Goal: Information Seeking & Learning: Check status

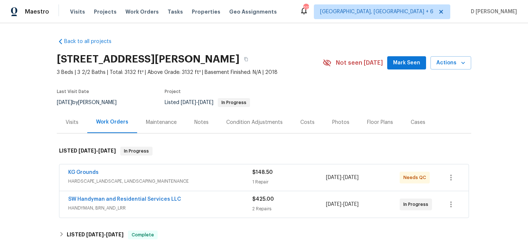
scroll to position [66, 0]
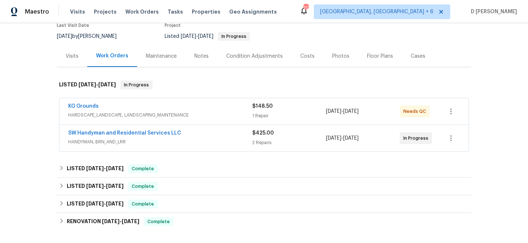
click at [196, 139] on span "HANDYMAN, BRN_AND_LRR" at bounding box center [160, 141] width 184 height 7
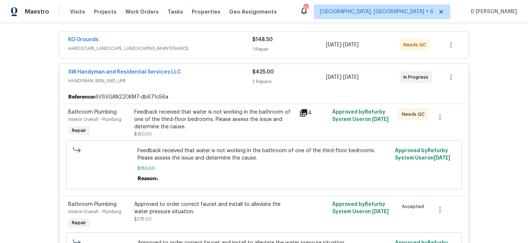
scroll to position [38, 0]
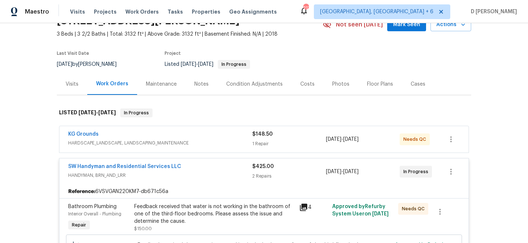
click at [70, 82] on div "Visits" at bounding box center [72, 83] width 13 height 7
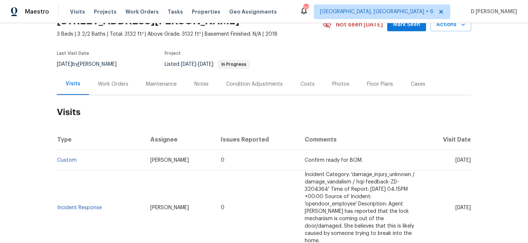
click at [120, 90] on div "Work Orders" at bounding box center [113, 84] width 48 height 22
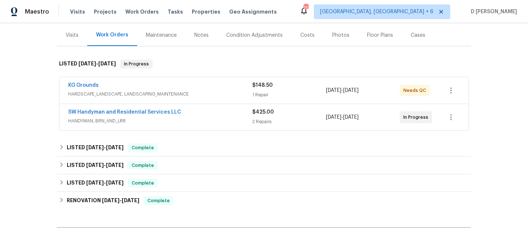
scroll to position [102, 0]
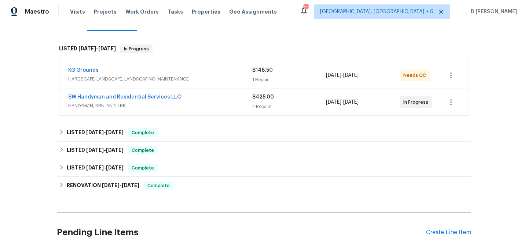
click at [235, 102] on span "HANDYMAN, BRN_AND_LRR" at bounding box center [160, 105] width 184 height 7
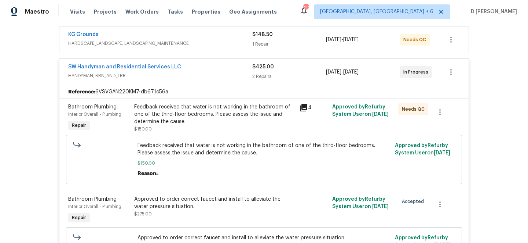
scroll to position [132, 0]
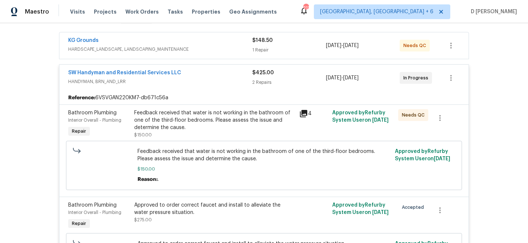
drag, startPoint x: 65, startPoint y: 70, endPoint x: 184, endPoint y: 69, distance: 119.3
click at [184, 69] on div "SW Handyman and Residential Services LLC HANDYMAN, BRN_AND_LRR $425.00 2 Repair…" at bounding box center [264, 78] width 410 height 26
drag, startPoint x: 65, startPoint y: 72, endPoint x: 177, endPoint y: 71, distance: 112.7
click at [177, 71] on div "SW Handyman and Residential Services LLC HANDYMAN, BRN_AND_LRR $425.00 2 Repair…" at bounding box center [264, 78] width 410 height 26
copy link "SW Handyman and Residential Services LLC"
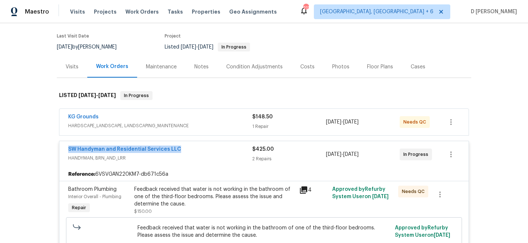
scroll to position [0, 0]
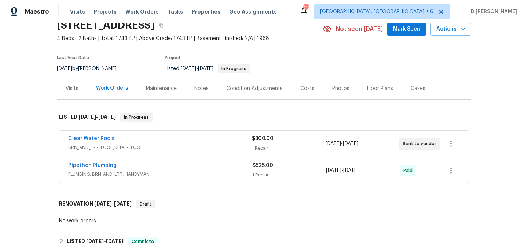
scroll to position [36, 0]
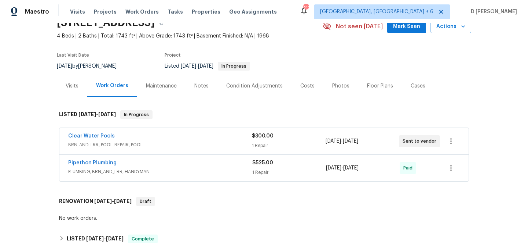
click at [156, 140] on div "Clear Water Pools" at bounding box center [160, 136] width 184 height 9
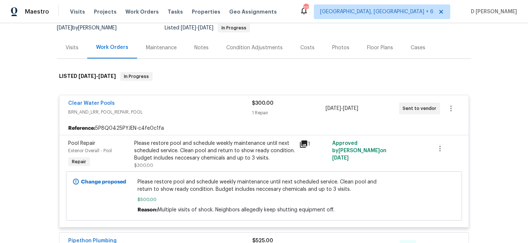
scroll to position [76, 0]
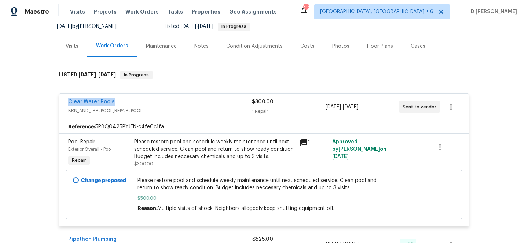
drag, startPoint x: 64, startPoint y: 102, endPoint x: 155, endPoint y: 101, distance: 91.0
click at [156, 102] on div "Clear Water Pools BRN_AND_LRR, POOL_REPAIR, POOL $300.00 1 Repair 8/1/2025 - 8/…" at bounding box center [264, 107] width 410 height 26
copy link "Clear Water Pools"
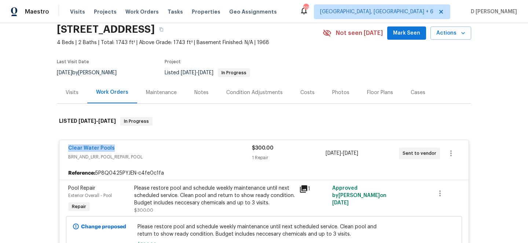
scroll to position [76, 0]
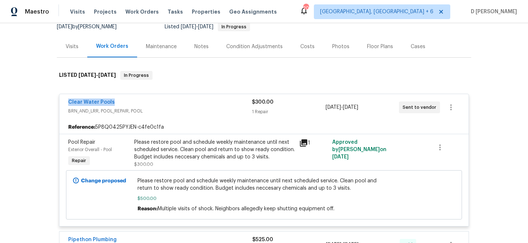
drag, startPoint x: 324, startPoint y: 108, endPoint x: 372, endPoint y: 107, distance: 47.7
click at [372, 107] on div "Clear Water Pools BRN_AND_LRR, POOL_REPAIR, POOL $300.00 1 Repair 8/1/2025 - 8/…" at bounding box center [255, 107] width 374 height 18
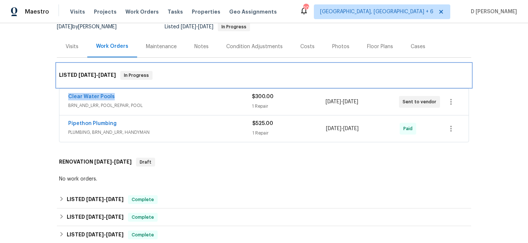
click at [374, 67] on div "LISTED 5/30/25 - 8/9/25 In Progress" at bounding box center [264, 74] width 415 height 23
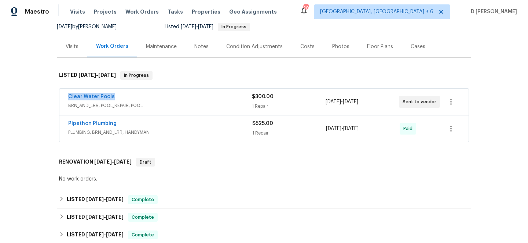
click at [389, 101] on div "8/1/2025 - 8/9/2025" at bounding box center [362, 102] width 73 height 18
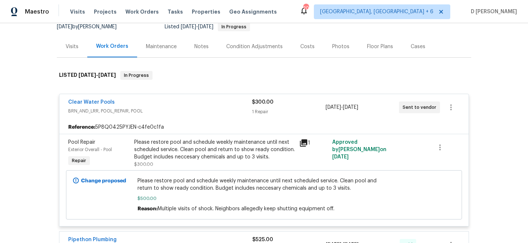
drag, startPoint x: 379, startPoint y: 108, endPoint x: 326, endPoint y: 108, distance: 52.5
click at [326, 108] on div "8/1/2025 - 8/9/2025" at bounding box center [362, 107] width 73 height 18
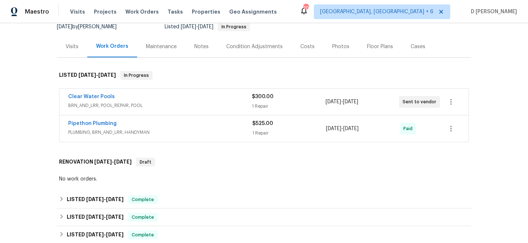
copy span "8/1/2025 - 8/9/2025"
drag, startPoint x: 62, startPoint y: 99, endPoint x: 132, endPoint y: 99, distance: 70.5
click at [132, 99] on div "Clear Water Pools BRN_AND_LRR, POOL_REPAIR, POOL $300.00 1 Repair 8/1/2025 - 8/…" at bounding box center [264, 101] width 410 height 26
copy link "Clear Water Pools"
click at [112, 105] on span "BRN_AND_LRR, POOL_REPAIR, POOL" at bounding box center [160, 105] width 184 height 7
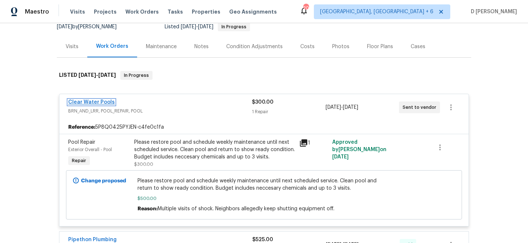
click at [95, 103] on link "Clear Water Pools" at bounding box center [91, 101] width 47 height 5
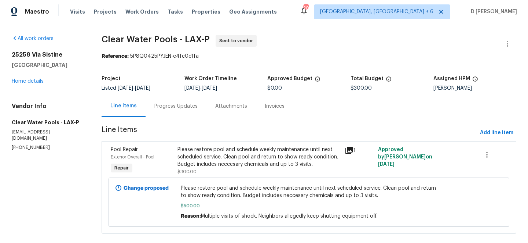
click at [185, 106] on div "Progress Updates" at bounding box center [175, 105] width 43 height 7
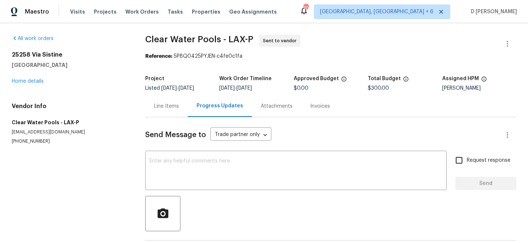
click at [161, 101] on div "Line Items" at bounding box center [166, 106] width 43 height 22
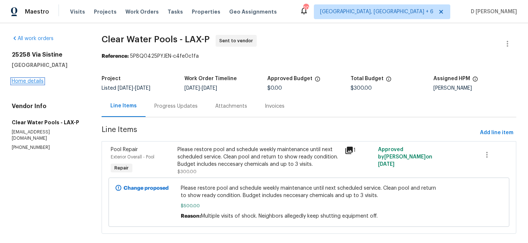
click at [30, 81] on link "Home details" at bounding box center [28, 81] width 32 height 5
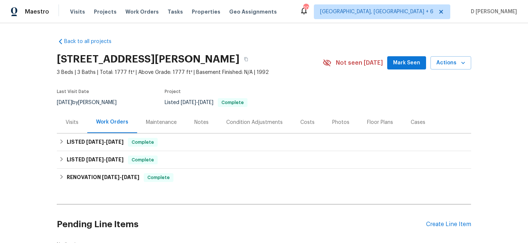
click at [73, 123] on div "Visits" at bounding box center [72, 122] width 13 height 7
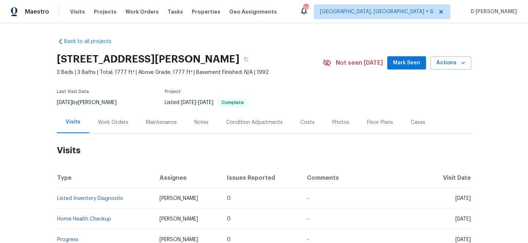
scroll to position [55, 0]
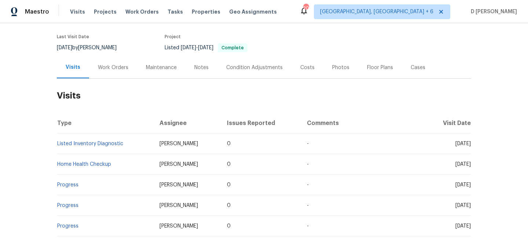
click at [108, 67] on div "Work Orders" at bounding box center [113, 67] width 30 height 7
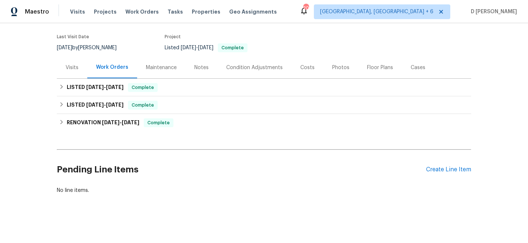
click at [69, 66] on div "Visits" at bounding box center [72, 67] width 13 height 7
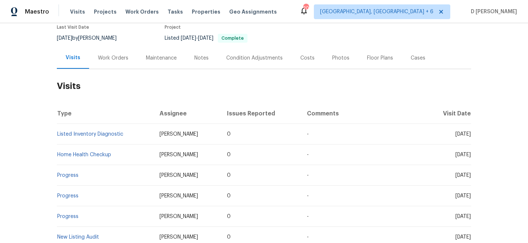
click at [115, 63] on div "Work Orders" at bounding box center [113, 58] width 48 height 22
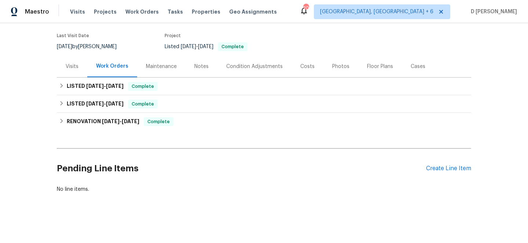
scroll to position [56, 0]
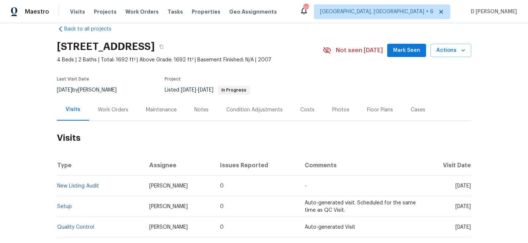
scroll to position [15, 0]
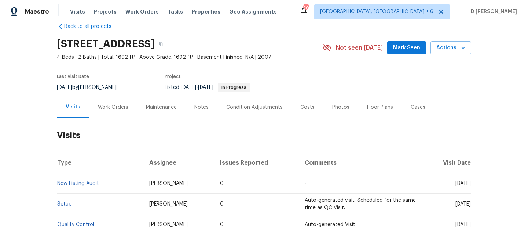
click at [107, 102] on div "Work Orders" at bounding box center [113, 107] width 48 height 22
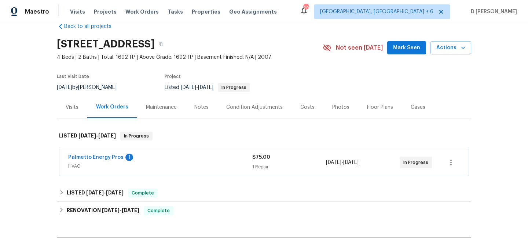
click at [142, 168] on span "HVAC" at bounding box center [160, 165] width 184 height 7
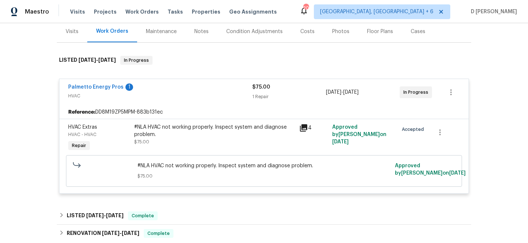
scroll to position [91, 0]
drag, startPoint x: 365, startPoint y: 126, endPoint x: 350, endPoint y: 132, distance: 16.9
click at [350, 132] on span "Approved by Nicholas Russell on 7/24/2025" at bounding box center [359, 134] width 54 height 20
copy span "Nicholas Russell"
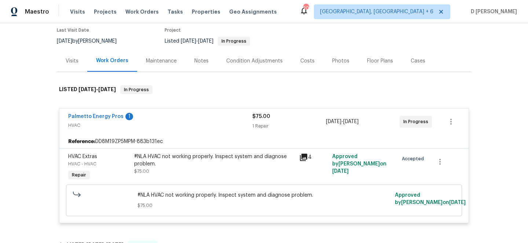
scroll to position [62, 0]
drag, startPoint x: 65, startPoint y: 115, endPoint x: 121, endPoint y: 117, distance: 56.2
click at [121, 117] on div "Palmetto Energy Pros 1 HVAC $75.00 1 Repair 7/24/2025 - 7/28/2025 In Progress" at bounding box center [264, 121] width 410 height 26
copy link "Palmetto Energy Pros"
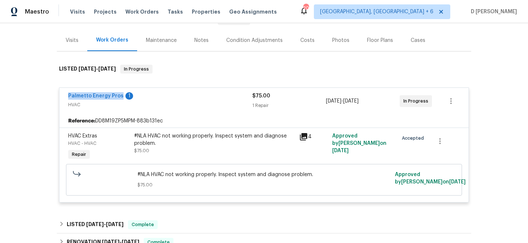
scroll to position [87, 0]
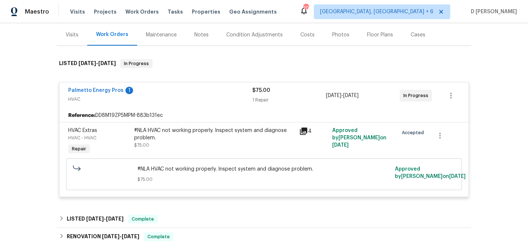
click at [213, 82] on div "Palmetto Energy Pros 1 HVAC $75.00 1 Repair 7/24/2025 - 7/28/2025 In Progress R…" at bounding box center [264, 139] width 410 height 115
click at [98, 90] on link "Palmetto Energy Pros" at bounding box center [95, 90] width 55 height 5
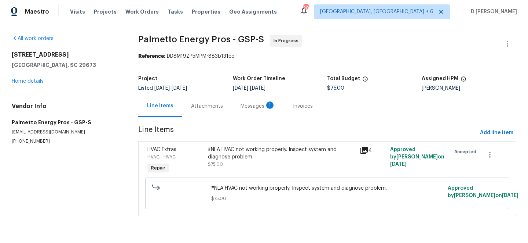
click at [214, 108] on div "Attachments" at bounding box center [207, 105] width 32 height 7
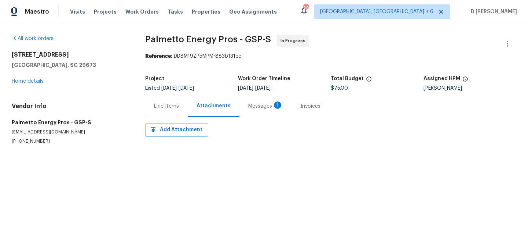
click at [248, 106] on div "Messages 1" at bounding box center [265, 105] width 35 height 7
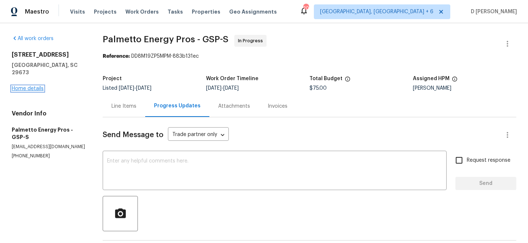
click at [37, 86] on link "Home details" at bounding box center [28, 88] width 32 height 5
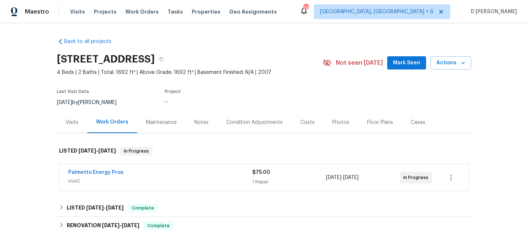
click at [75, 126] on div "Visits" at bounding box center [72, 122] width 13 height 7
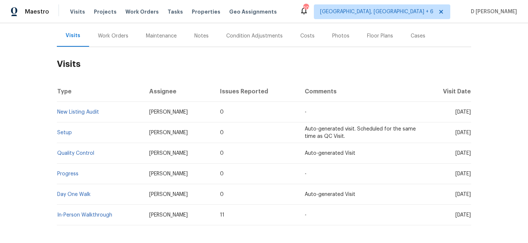
scroll to position [96, 0]
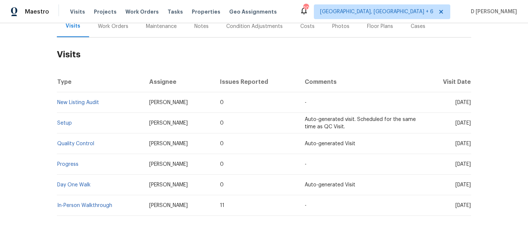
drag, startPoint x: 444, startPoint y: 102, endPoint x: 457, endPoint y: 102, distance: 13.2
click at [457, 102] on span "Thu, Jul 24 2025" at bounding box center [463, 102] width 15 height 5
copy span "Jul 24"
click at [118, 28] on div "Work Orders" at bounding box center [113, 26] width 30 height 7
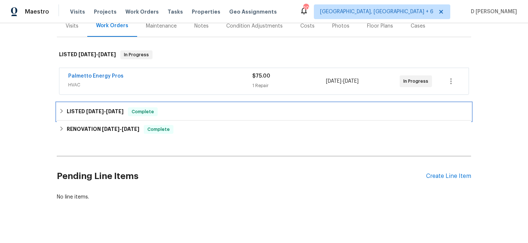
click at [62, 114] on div "LISTED 7/10/25 - 7/10/25 Complete" at bounding box center [264, 111] width 410 height 9
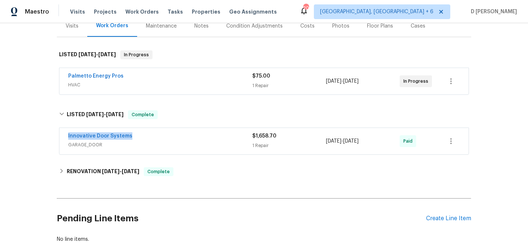
drag, startPoint x: 64, startPoint y: 136, endPoint x: 183, endPoint y: 141, distance: 119.4
click at [183, 140] on div "Innovative Door Systems GARAGE_DOOR $1,658.70 1 Repair 7/10/2025 - 7/10/2025 Pa…" at bounding box center [264, 141] width 410 height 26
copy link "Innovative Door Systems"
drag, startPoint x: 65, startPoint y: 76, endPoint x: 159, endPoint y: 76, distance: 93.9
click at [159, 76] on div "Palmetto Energy Pros HVAC $75.00 1 Repair 7/24/2025 - 7/28/2025 In Progress" at bounding box center [264, 81] width 410 height 26
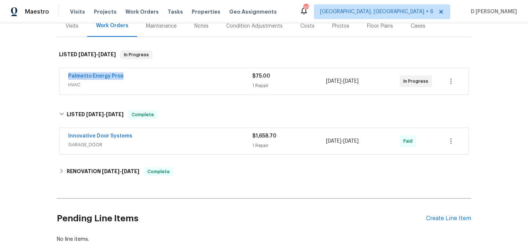
copy link "Palmetto Energy Pros"
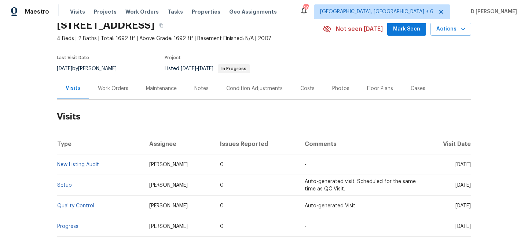
scroll to position [39, 0]
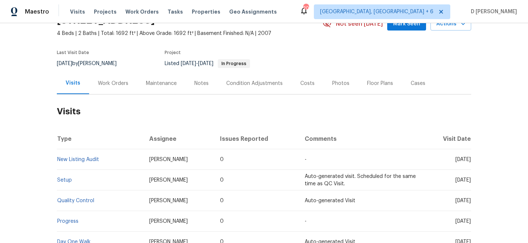
click at [113, 87] on div "Work Orders" at bounding box center [113, 83] width 48 height 22
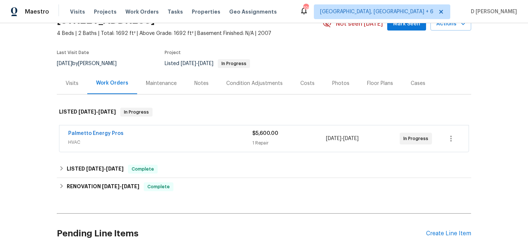
click at [70, 87] on div "Visits" at bounding box center [72, 83] width 30 height 22
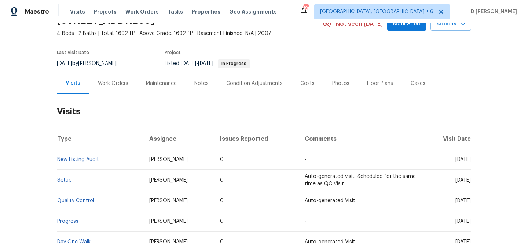
drag, startPoint x: 444, startPoint y: 160, endPoint x: 457, endPoint y: 159, distance: 12.8
click at [457, 159] on span "Thu, Jul 24 2025" at bounding box center [463, 159] width 15 height 5
copy span "Jul 24"
click at [112, 81] on div "Work Orders" at bounding box center [113, 83] width 30 height 7
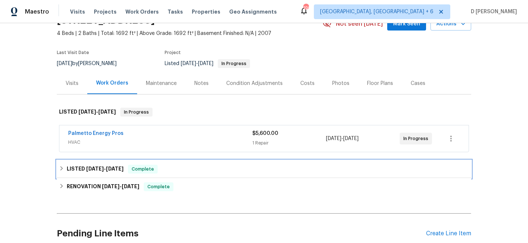
click at [64, 165] on div "LISTED 7/10/25 - 7/10/25 Complete" at bounding box center [264, 168] width 410 height 9
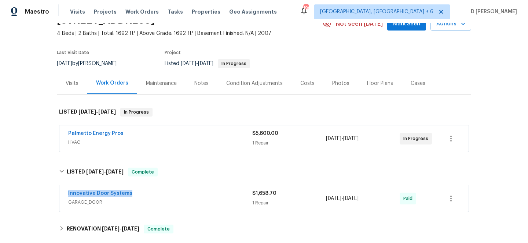
drag, startPoint x: 65, startPoint y: 192, endPoint x: 175, endPoint y: 190, distance: 109.4
click at [175, 190] on div "Innovative Door Systems GARAGE_DOOR $1,658.70 1 Repair 7/10/2025 - 7/10/2025 Pa…" at bounding box center [264, 198] width 410 height 26
drag, startPoint x: 79, startPoint y: 132, endPoint x: 188, endPoint y: 132, distance: 109.0
click at [188, 132] on div "Palmetto Energy Pros HVAC $5,600.00 1 Repair 7/24/2025 - 7/28/2025 In Progress" at bounding box center [264, 138] width 410 height 26
copy link "Palmetto Energy Pros"
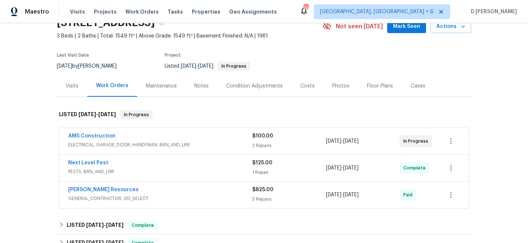
scroll to position [44, 0]
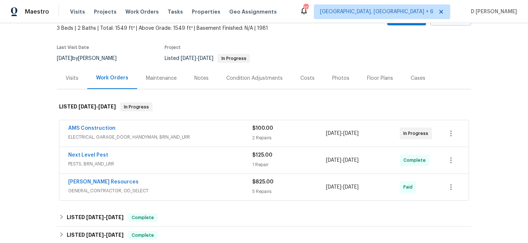
click at [168, 137] on span "ELECTRICAL, GARAGE_DOOR, HANDYMAN, BRN_AND_LRR" at bounding box center [160, 136] width 184 height 7
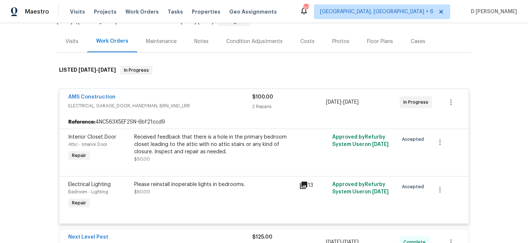
scroll to position [87, 0]
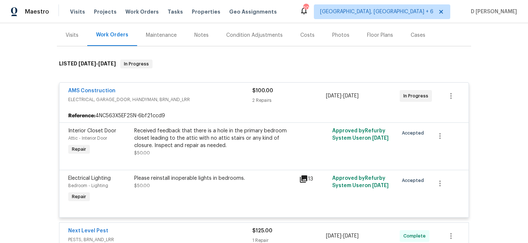
click at [306, 177] on icon at bounding box center [303, 178] width 7 height 7
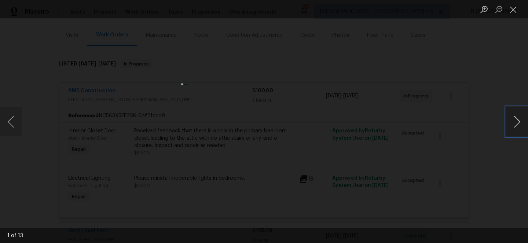
click at [514, 120] on button "Next image" at bounding box center [517, 121] width 22 height 29
click at [515, 12] on button "Close lightbox" at bounding box center [513, 9] width 15 height 13
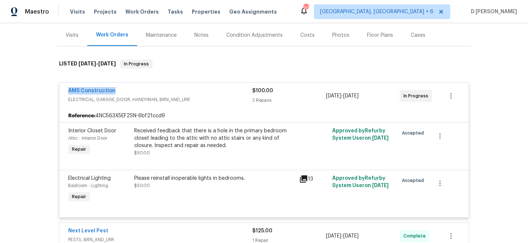
drag, startPoint x: 65, startPoint y: 92, endPoint x: 151, endPoint y: 94, distance: 85.9
click at [151, 94] on div "AMS Construction ELECTRICAL, GARAGE_DOOR, HANDYMAN, BRN_AND_LRR $100.00 2 Repai…" at bounding box center [264, 96] width 410 height 26
click at [35, 102] on div "Back to all projects [STREET_ADDRESS] 3 Beds | 2 Baths | Total: 1549 ft² | Abov…" at bounding box center [264, 132] width 528 height 219
click at [84, 90] on link "AMS Construction" at bounding box center [91, 90] width 47 height 5
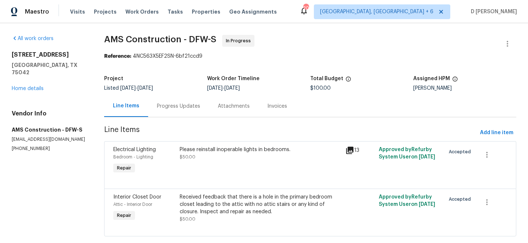
click at [166, 107] on div "Progress Updates" at bounding box center [178, 105] width 43 height 7
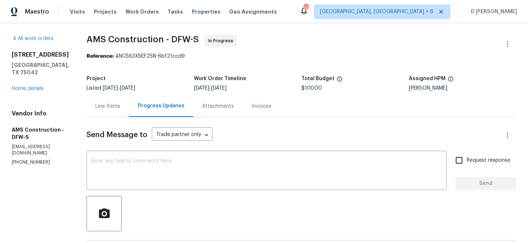
click at [108, 105] on div "Line Items" at bounding box center [107, 105] width 25 height 7
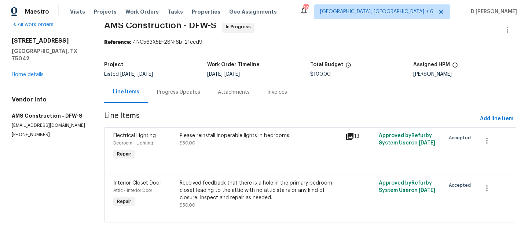
scroll to position [14, 0]
click at [23, 64] on div "2918 Centennial Dr Garland, TX 75042 Home details" at bounding box center [49, 57] width 75 height 41
click at [23, 72] on link "Home details" at bounding box center [28, 74] width 32 height 5
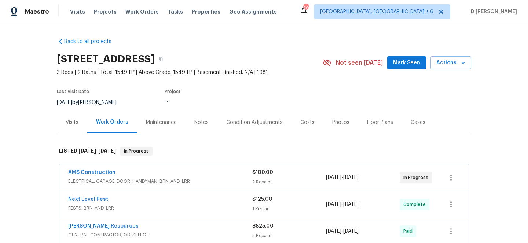
scroll to position [40, 0]
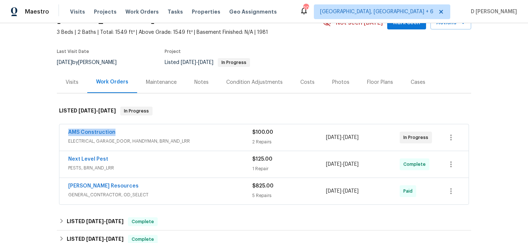
drag, startPoint x: 64, startPoint y: 133, endPoint x: 155, endPoint y: 137, distance: 90.7
click at [155, 137] on div "AMS Construction ELECTRICAL, GARAGE_DOOR, HANDYMAN, BRN_AND_LRR $100.00 2 Repai…" at bounding box center [264, 137] width 410 height 26
click at [155, 137] on span "ELECTRICAL, GARAGE_DOOR, HANDYMAN, BRN_AND_LRR" at bounding box center [160, 140] width 184 height 7
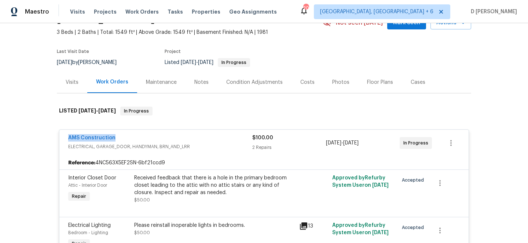
drag, startPoint x: 66, startPoint y: 138, endPoint x: 156, endPoint y: 138, distance: 89.9
click at [156, 138] on div "AMS Construction ELECTRICAL, GARAGE_DOOR, HANDYMAN, BRN_AND_LRR $100.00 2 Repai…" at bounding box center [264, 143] width 410 height 26
copy link "AMS Construction"
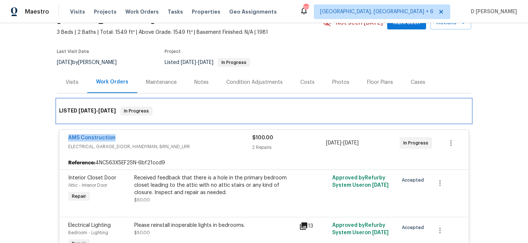
click at [130, 122] on div "LISTED 7/8/25 - 8/6/25 In Progress" at bounding box center [264, 110] width 415 height 23
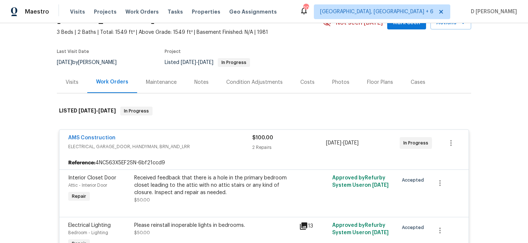
click at [84, 143] on span "ELECTRICAL, GARAGE_DOOR, HANDYMAN, BRN_AND_LRR" at bounding box center [160, 146] width 184 height 7
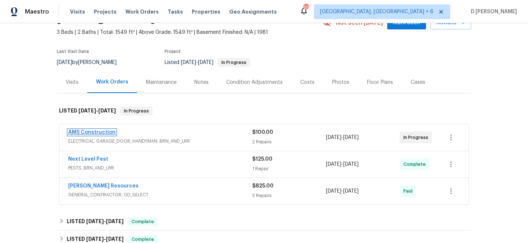
click at [86, 134] on link "AMS Construction" at bounding box center [91, 132] width 47 height 5
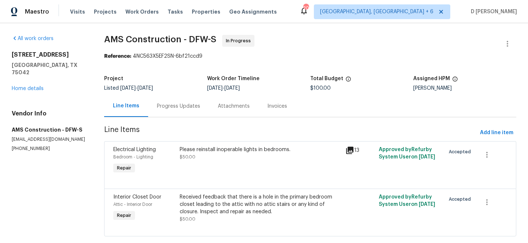
click at [189, 105] on div "Progress Updates" at bounding box center [178, 105] width 43 height 7
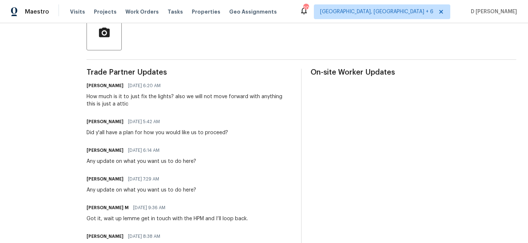
scroll to position [182, 0]
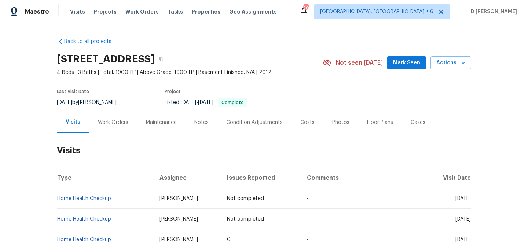
scroll to position [32, 0]
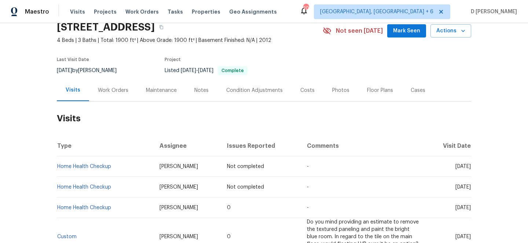
drag, startPoint x: 443, startPoint y: 165, endPoint x: 459, endPoint y: 165, distance: 15.8
click at [459, 165] on span "[DATE]" at bounding box center [463, 166] width 15 height 5
copy span "[DATE]"
click at [111, 87] on div "Work Orders" at bounding box center [113, 90] width 30 height 7
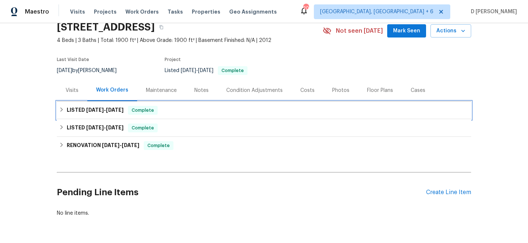
click at [66, 106] on div "LISTED 5/18/25 - 5/20/25 Complete" at bounding box center [264, 110] width 410 height 9
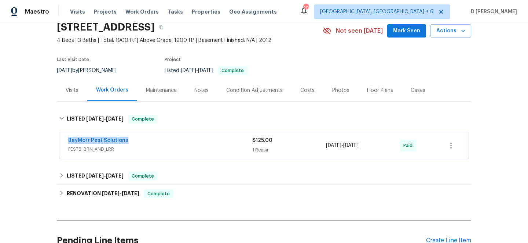
drag, startPoint x: 59, startPoint y: 142, endPoint x: 166, endPoint y: 143, distance: 106.8
click at [166, 143] on div "BayMorr Pest Solutions PESTS, BRN_AND_LRR $125.00 1 Repair 5/18/2025 - 5/20/202…" at bounding box center [264, 145] width 410 height 27
copy link "BayMorr Pest Solutions"
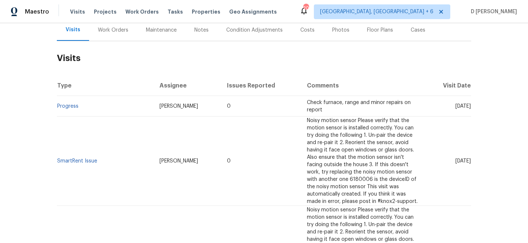
scroll to position [94, 0]
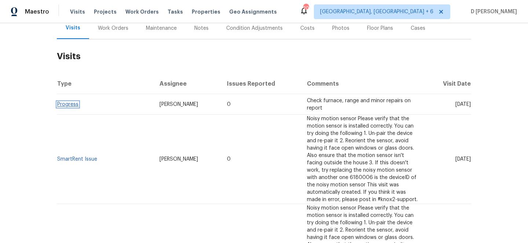
click at [63, 103] on link "Progress" at bounding box center [67, 104] width 21 height 5
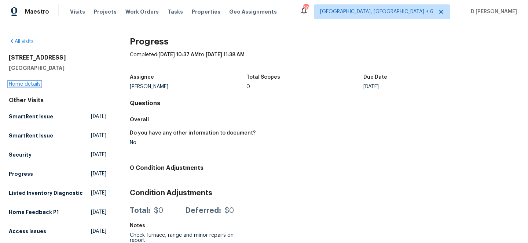
click at [35, 83] on link "Home details" at bounding box center [25, 83] width 32 height 5
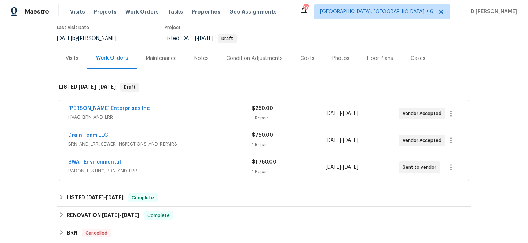
scroll to position [65, 0]
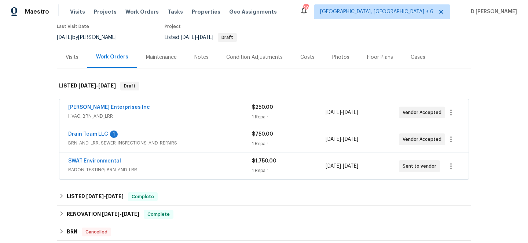
click at [142, 164] on div "SWAT Environmental" at bounding box center [160, 161] width 184 height 9
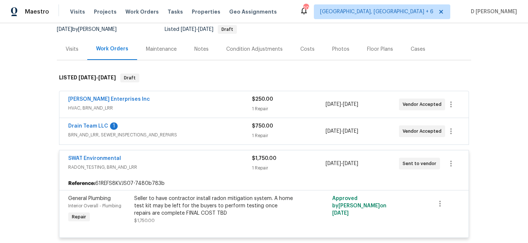
scroll to position [76, 0]
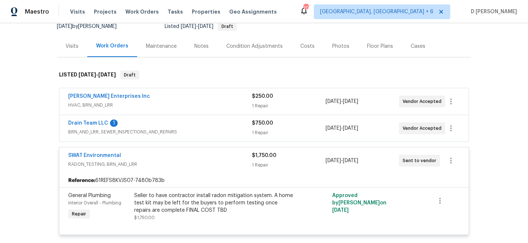
click at [156, 129] on span "BRN_AND_LRR, SEWER_INSPECTIONS_AND_REPAIRS" at bounding box center [160, 131] width 184 height 7
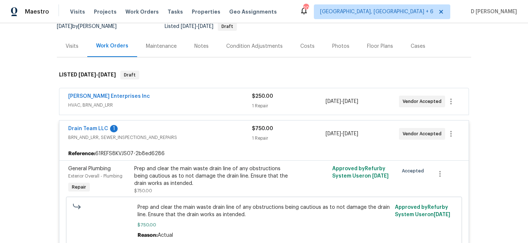
click at [154, 106] on span "HVAC, BRN_AND_LRR" at bounding box center [160, 104] width 184 height 7
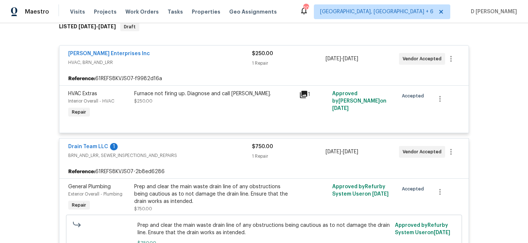
scroll to position [123, 0]
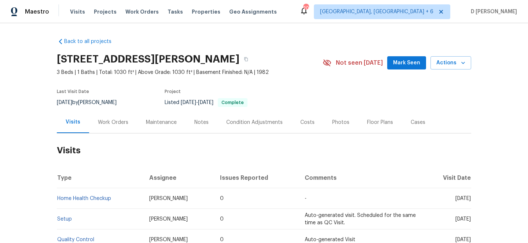
scroll to position [39, 0]
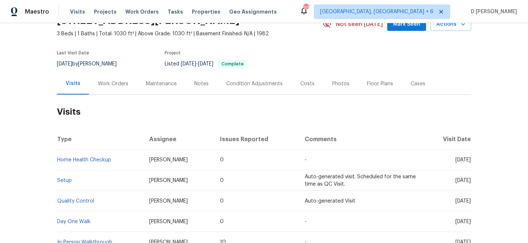
click at [108, 87] on div "Work Orders" at bounding box center [113, 83] width 30 height 7
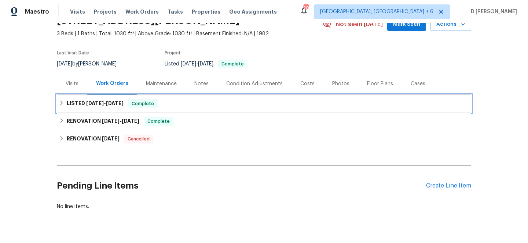
click at [59, 98] on div "LISTED 6/24/25 - 6/25/25 Complete" at bounding box center [264, 104] width 415 height 18
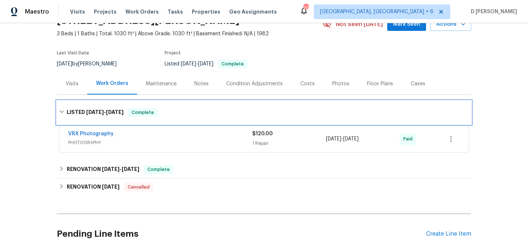
click at [59, 106] on div "LISTED 6/24/25 - 6/25/25 Complete" at bounding box center [264, 112] width 415 height 23
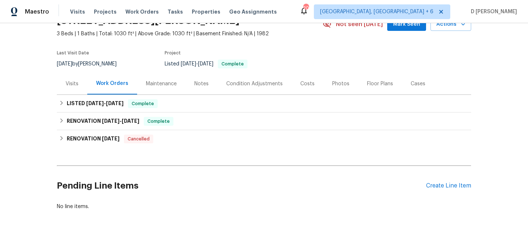
click at [72, 81] on div "Visits" at bounding box center [72, 83] width 13 height 7
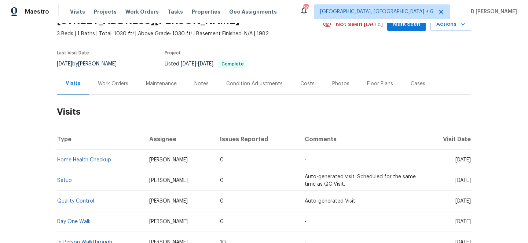
scroll to position [84, 0]
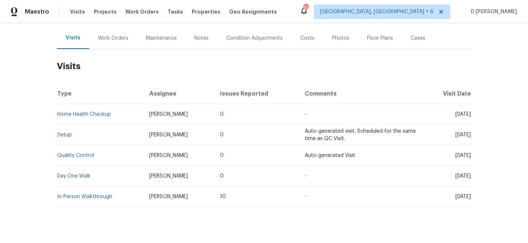
drag, startPoint x: 441, startPoint y: 115, endPoint x: 460, endPoint y: 114, distance: 18.7
click at [460, 114] on span "Fri, Aug 08 2025" at bounding box center [463, 114] width 15 height 5
copy span "Aug 08"
click at [106, 39] on div "Work Orders" at bounding box center [113, 37] width 30 height 7
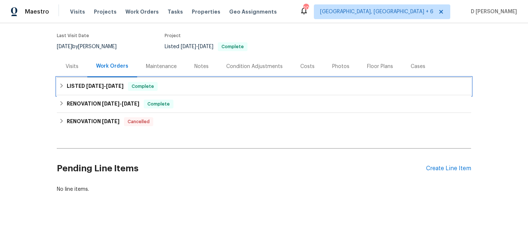
click at [62, 84] on icon at bounding box center [61, 85] width 5 height 5
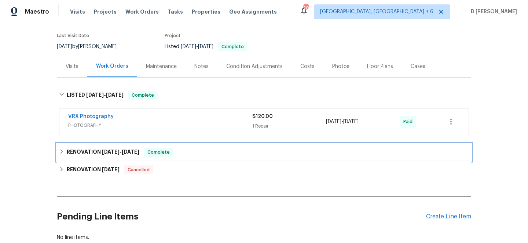
click at [68, 155] on h6 "RENOVATION 6/11/25 - 7/11/25" at bounding box center [103, 152] width 73 height 9
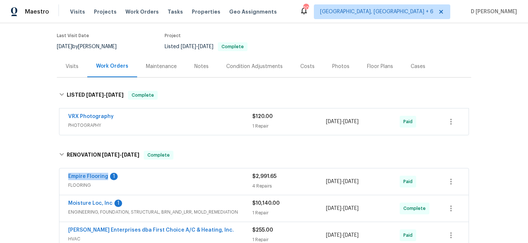
drag, startPoint x: 63, startPoint y: 177, endPoint x: 108, endPoint y: 177, distance: 44.8
click at [108, 177] on div "Empire Flooring 1 FLOORING $2,991.65 4 Repairs 6/11/2025 - 6/18/2025 Paid" at bounding box center [264, 181] width 410 height 26
copy link "Empire Flooring"
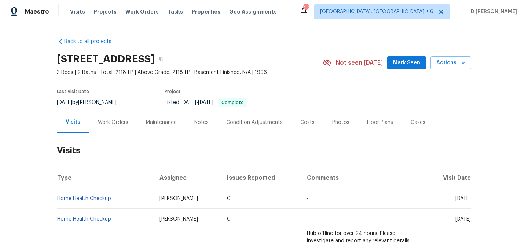
click at [116, 121] on div "Work Orders" at bounding box center [113, 122] width 30 height 7
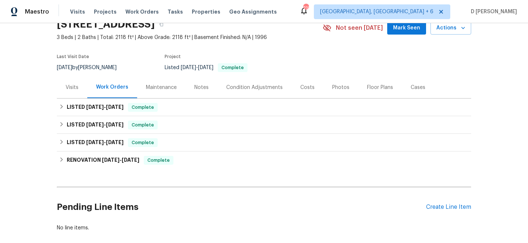
scroll to position [43, 0]
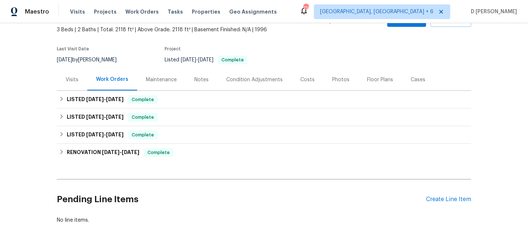
click at [70, 80] on div "Visits" at bounding box center [72, 79] width 13 height 7
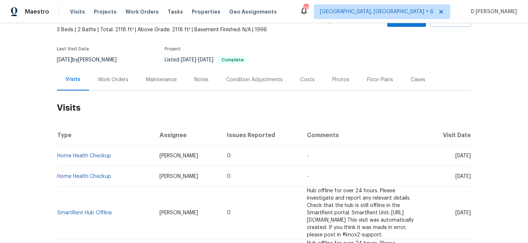
click at [106, 81] on div "Work Orders" at bounding box center [113, 79] width 30 height 7
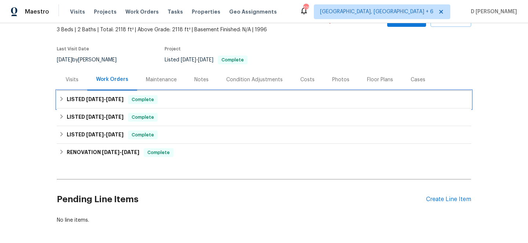
click at [61, 101] on icon at bounding box center [61, 98] width 5 height 5
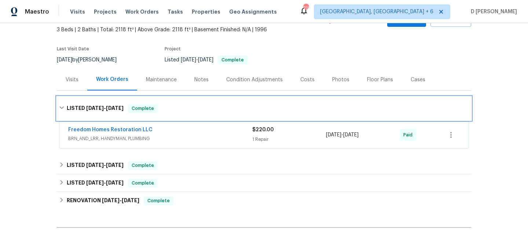
click at [61, 101] on div "LISTED [DATE] - [DATE] Complete" at bounding box center [264, 108] width 415 height 23
